Goal: Find specific page/section

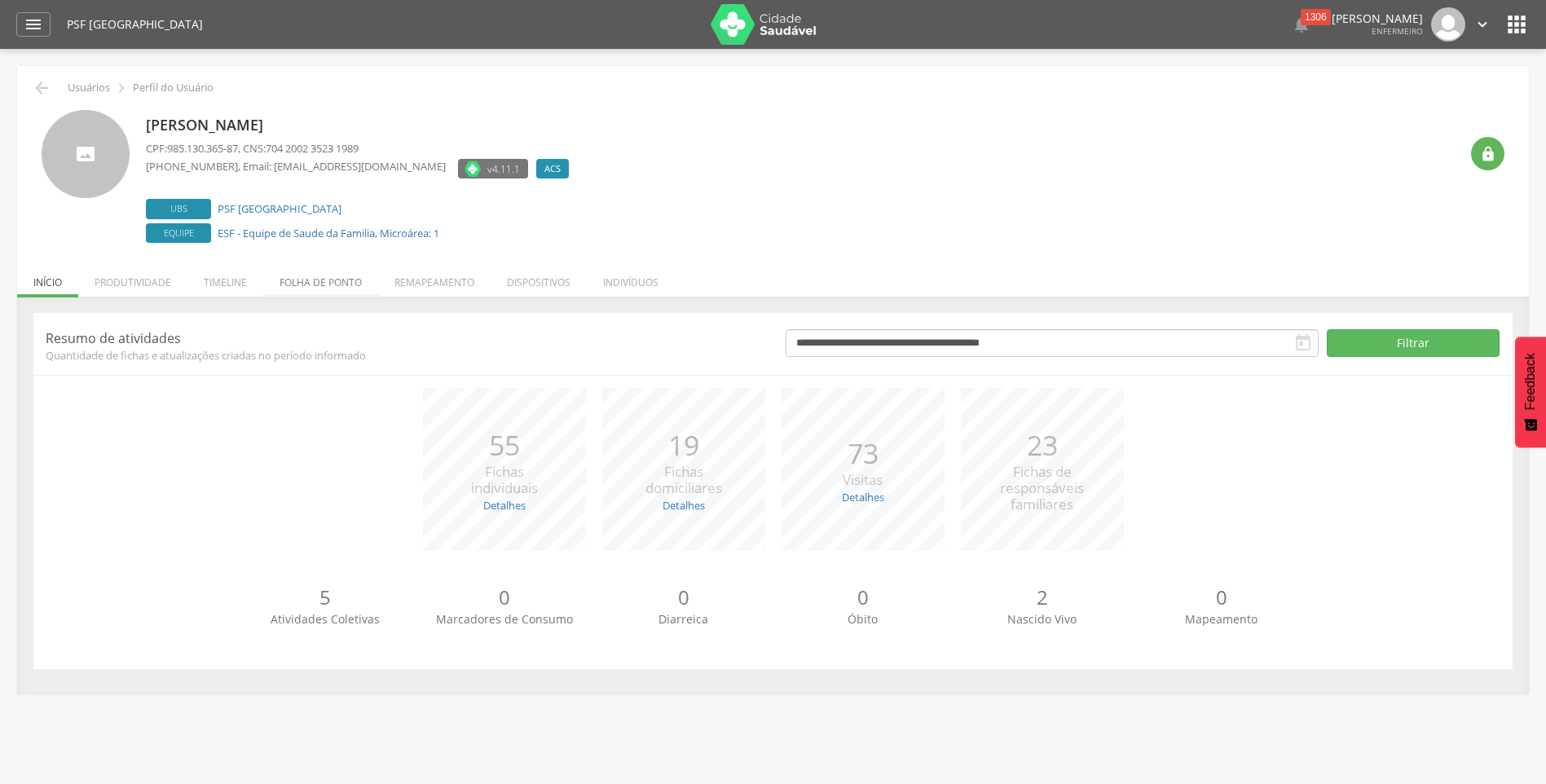
click at [311, 287] on li "Folha de ponto" at bounding box center [320, 278] width 115 height 38
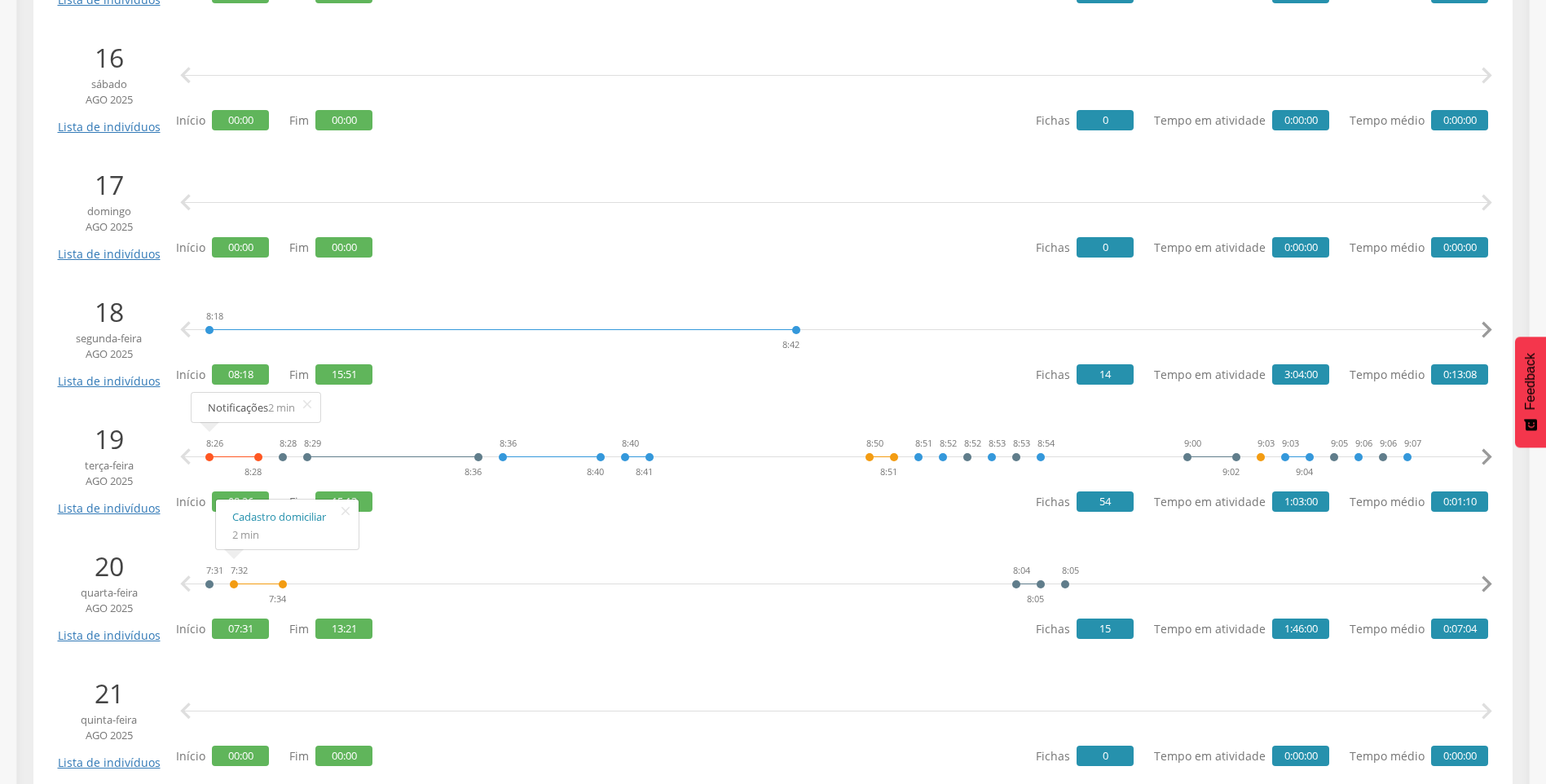
scroll to position [2444, 0]
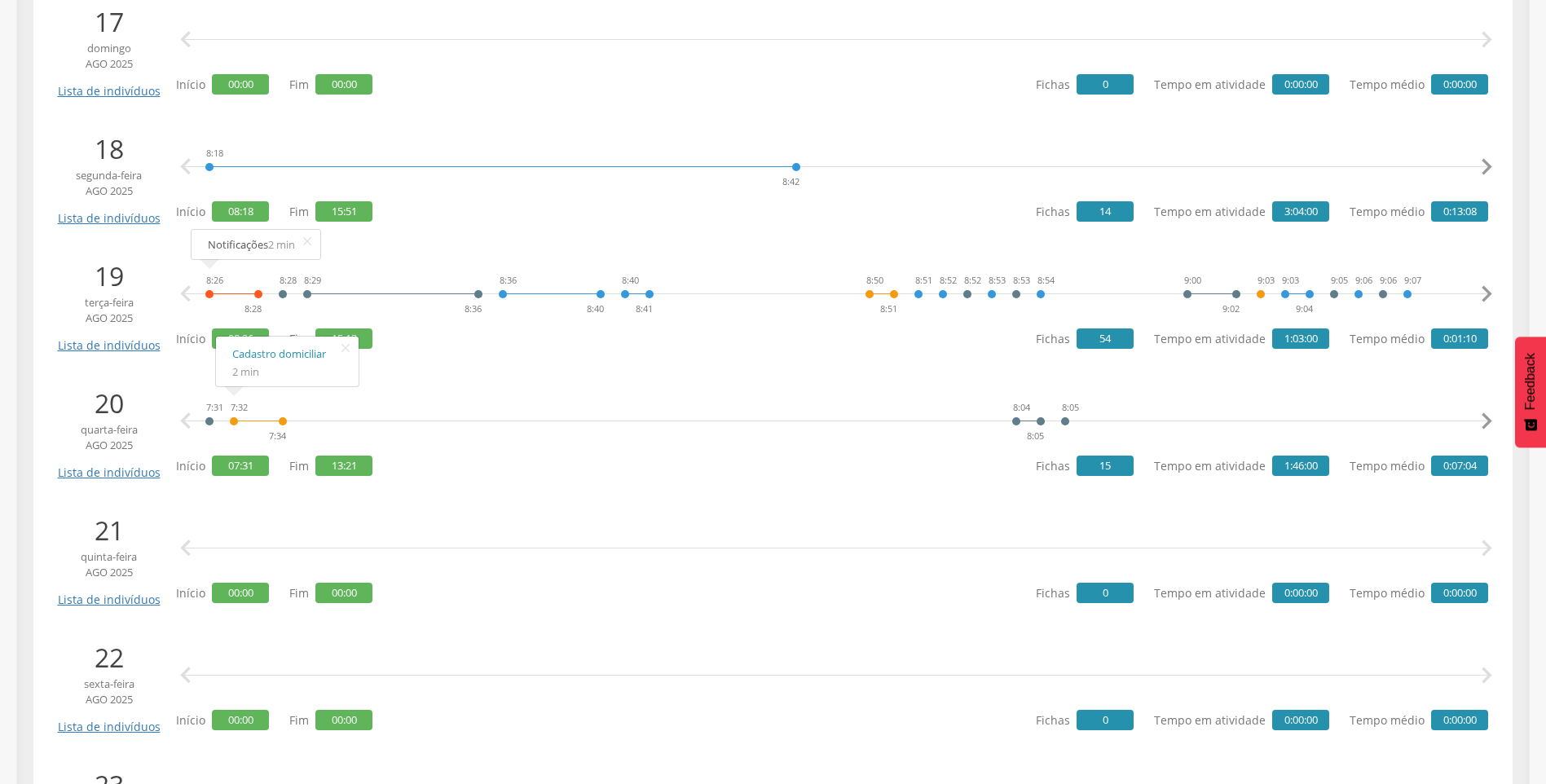
click at [235, 418] on div at bounding box center [258, 409] width 49 height 24
click at [242, 367] on span "2 min" at bounding box center [245, 371] width 27 height 15
click at [279, 353] on link "Cadastro domiciliar" at bounding box center [287, 354] width 110 height 20
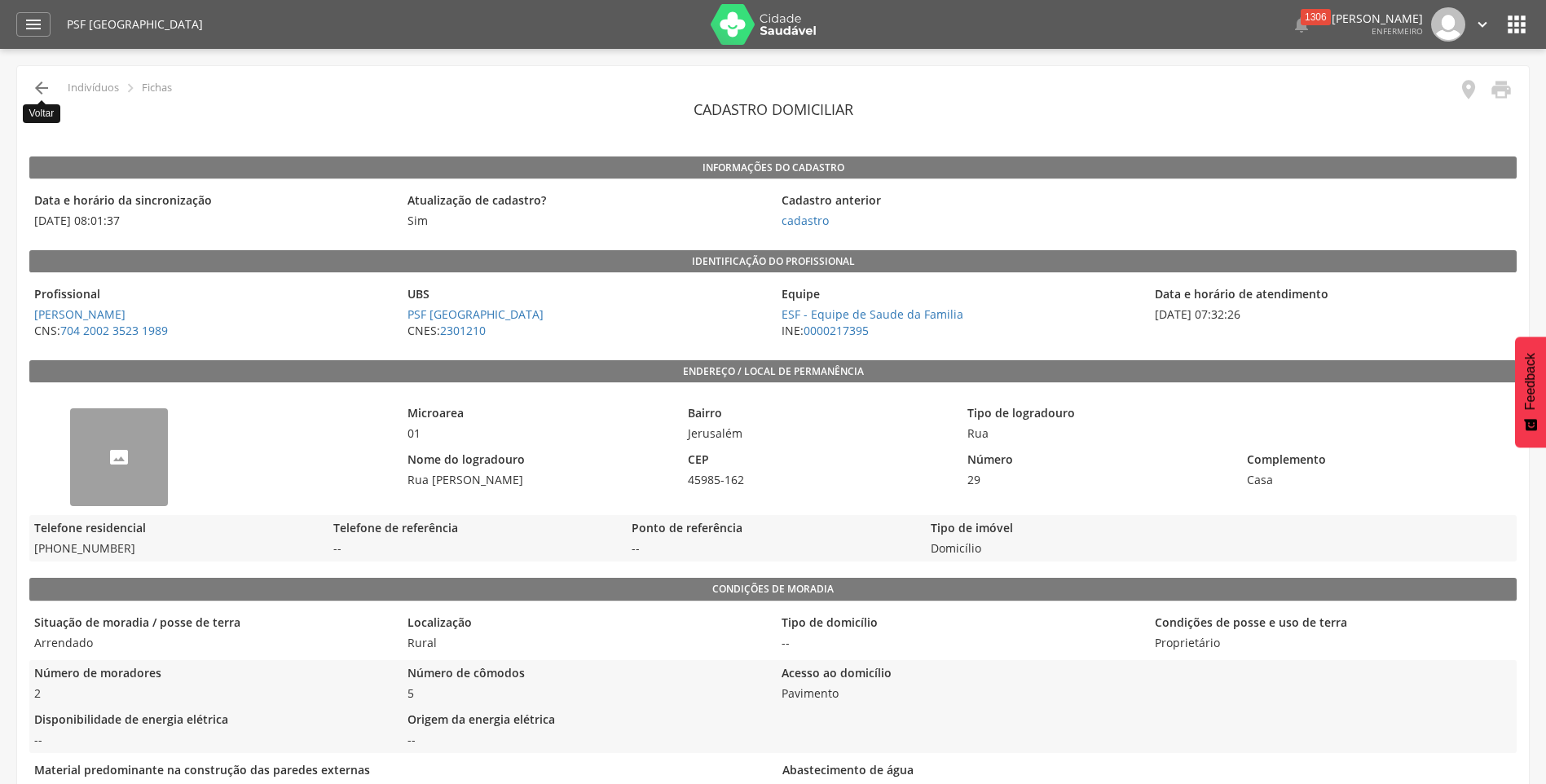
click at [40, 88] on icon "" at bounding box center [42, 88] width 20 height 20
click at [37, 92] on icon "" at bounding box center [42, 88] width 20 height 20
click at [37, 25] on icon "" at bounding box center [34, 25] width 20 height 20
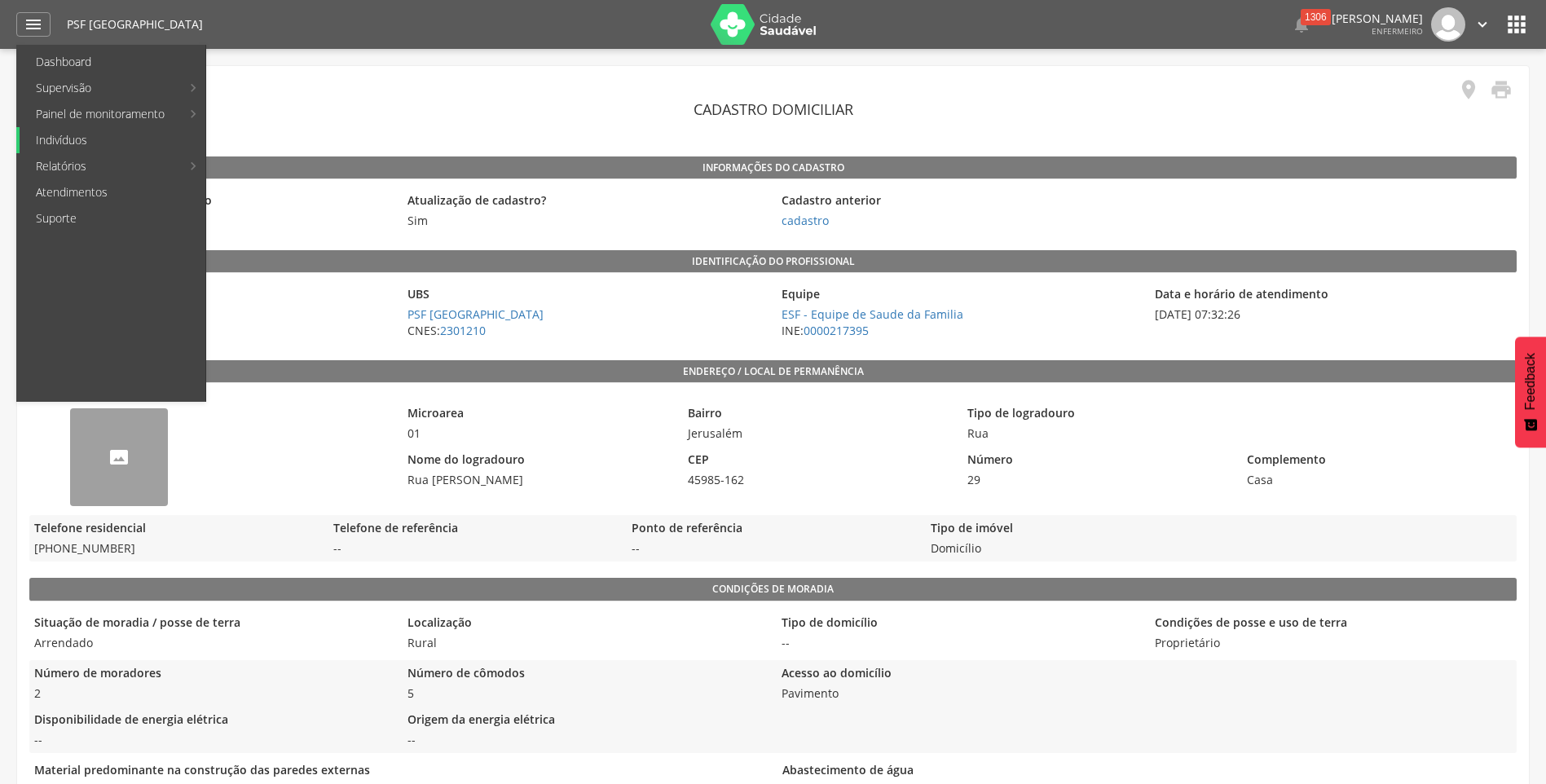
click at [54, 140] on link "Indivíduos" at bounding box center [113, 140] width 186 height 26
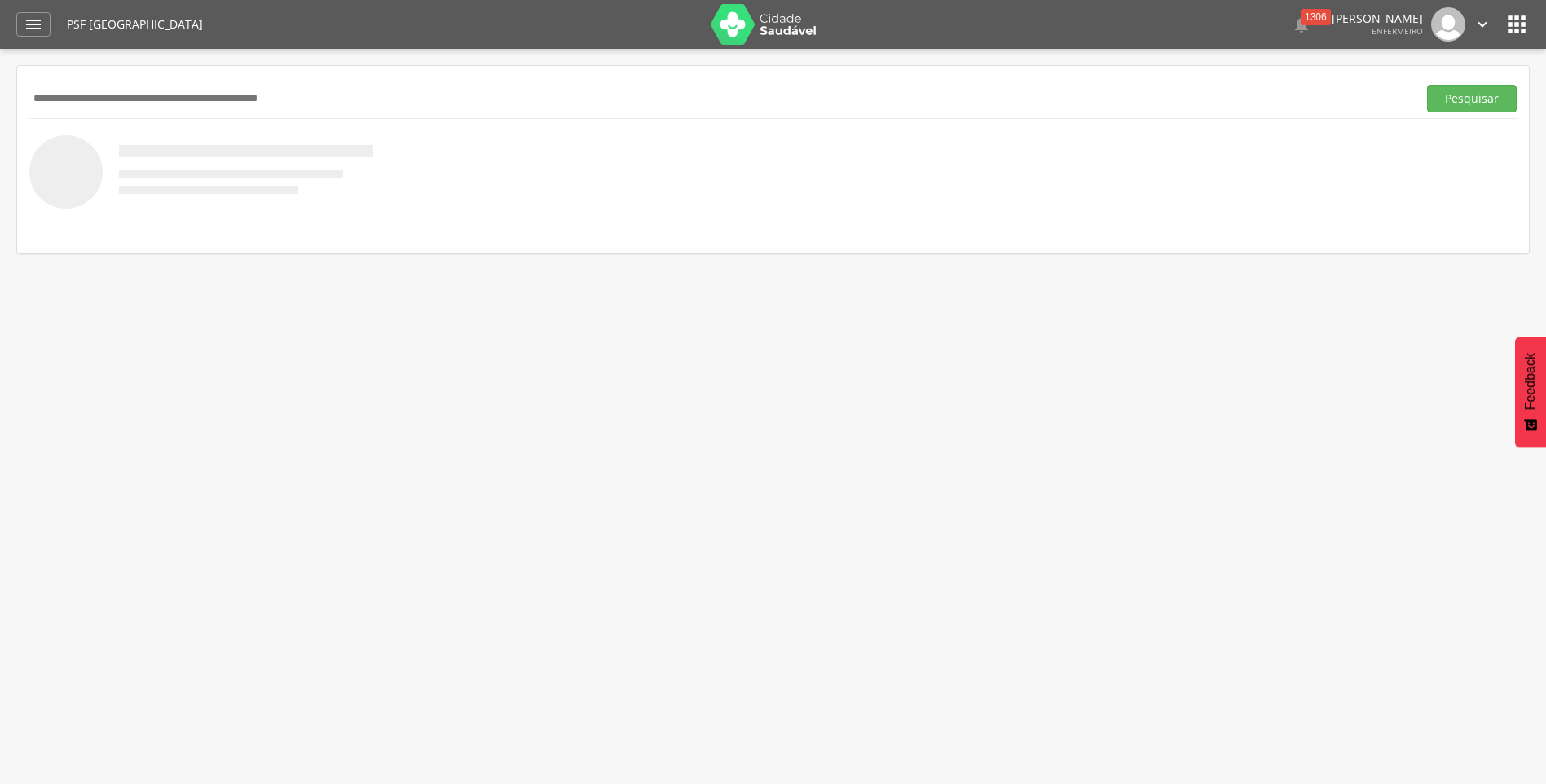
click at [1519, 25] on icon "" at bounding box center [1516, 24] width 26 height 26
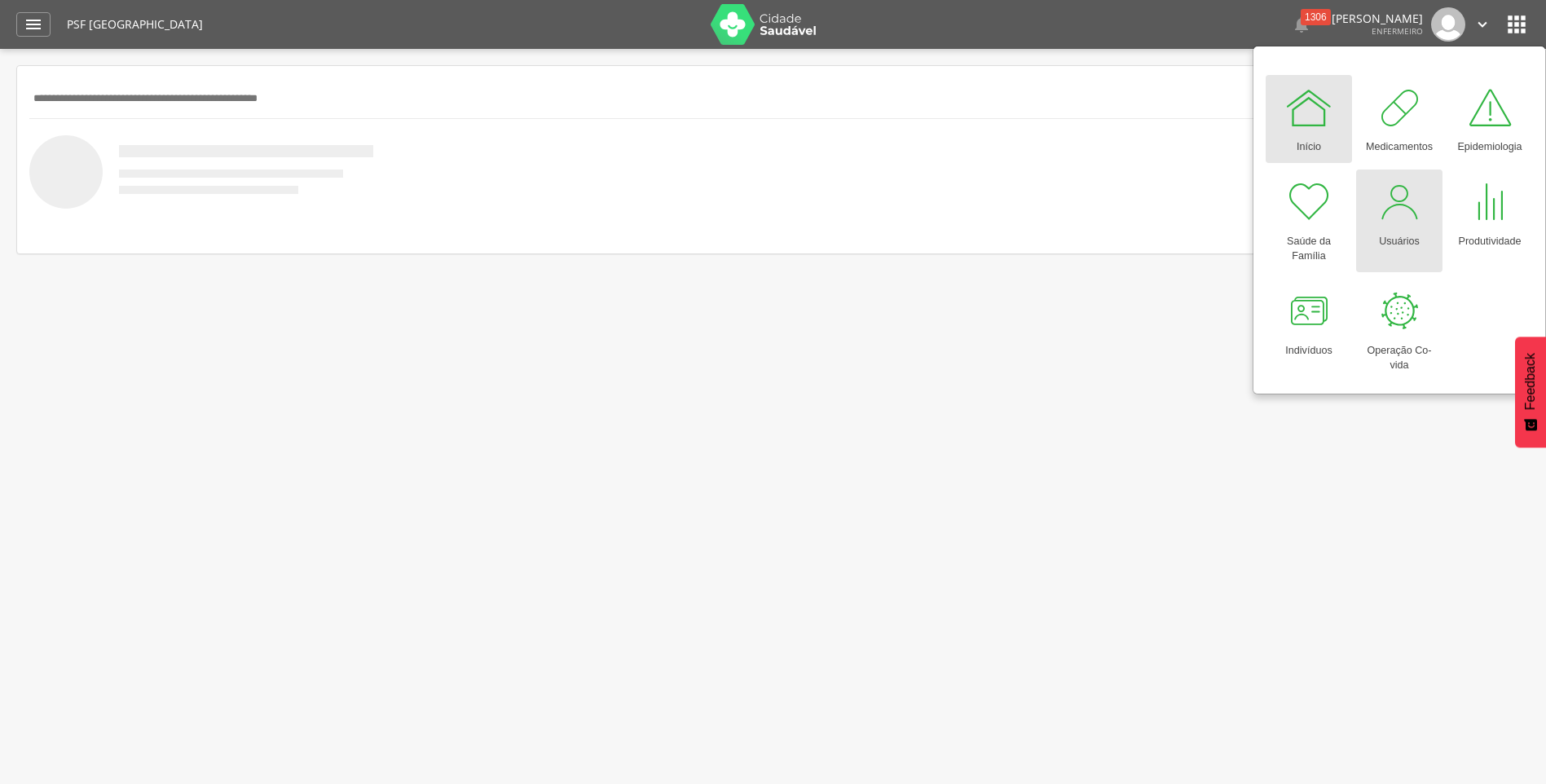
click at [1391, 217] on div at bounding box center [1398, 202] width 49 height 49
